Goal: Register for event/course

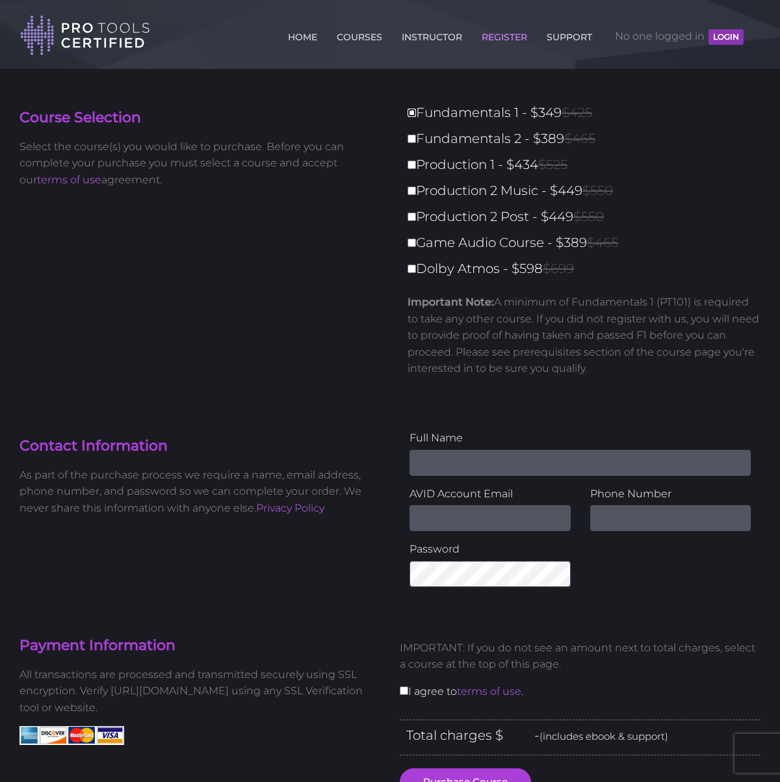
click at [414, 113] on input "Fundamentals 1 - $349 $425" at bounding box center [412, 113] width 8 height 8
checkbox input "true"
type input "349"
click at [411, 139] on input "Fundamentals 2 - $389 $465" at bounding box center [412, 139] width 8 height 8
checkbox input "true"
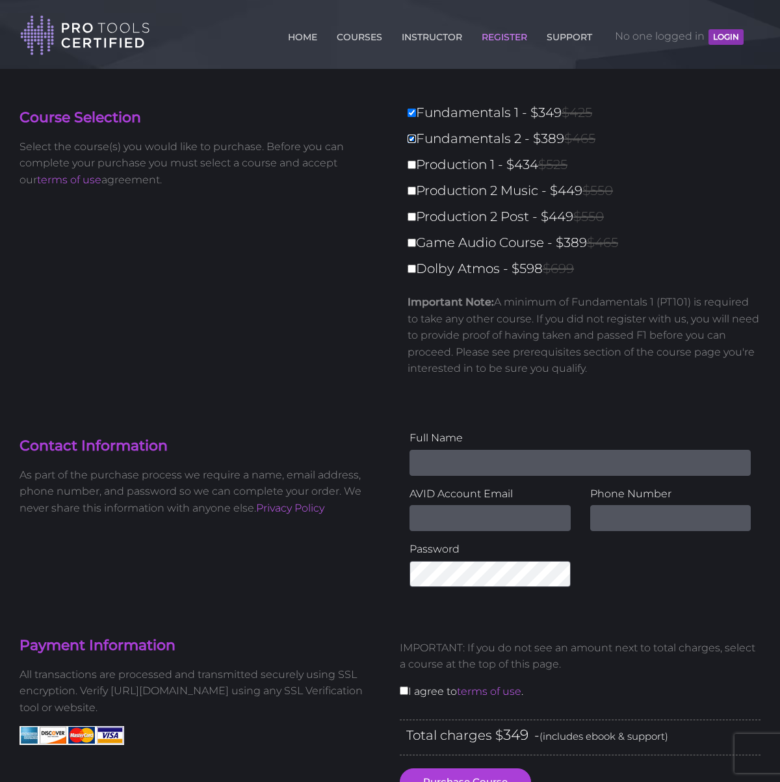
type input "738"
click at [84, 38] on img at bounding box center [85, 35] width 130 height 42
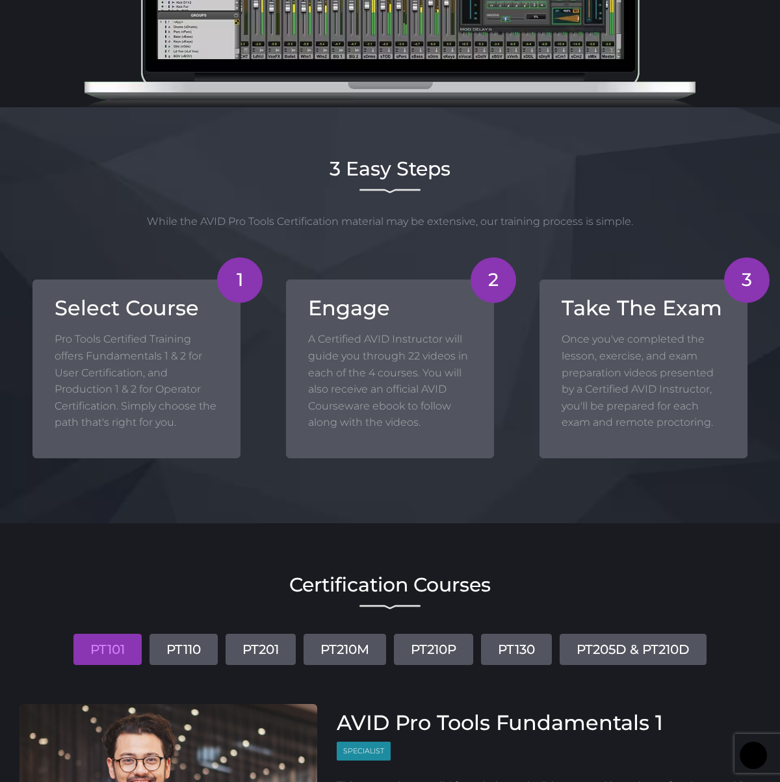
scroll to position [978, 0]
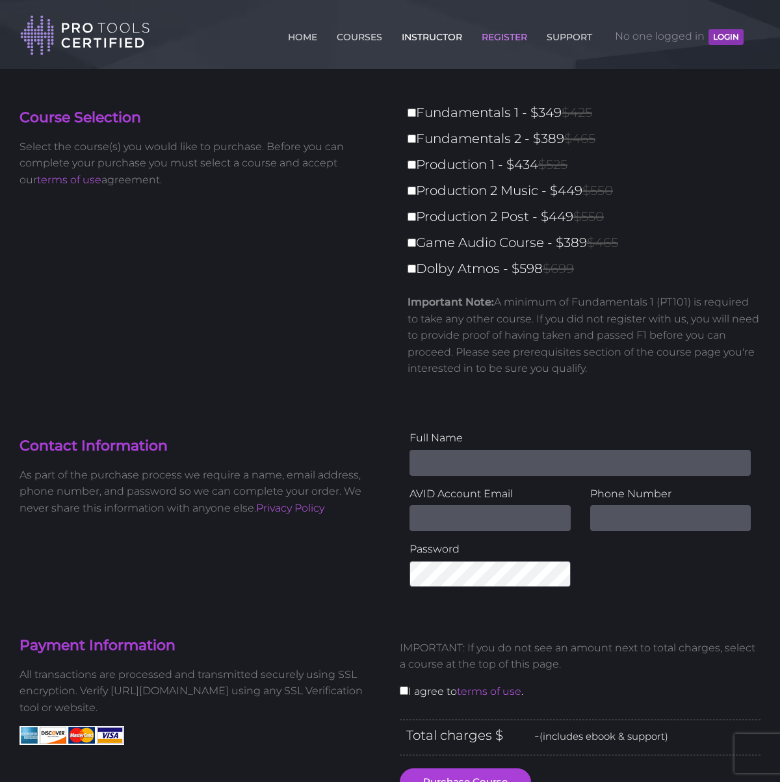
click at [424, 36] on link "INSTRUCTOR" at bounding box center [432, 34] width 67 height 21
